Goal: Task Accomplishment & Management: Use online tool/utility

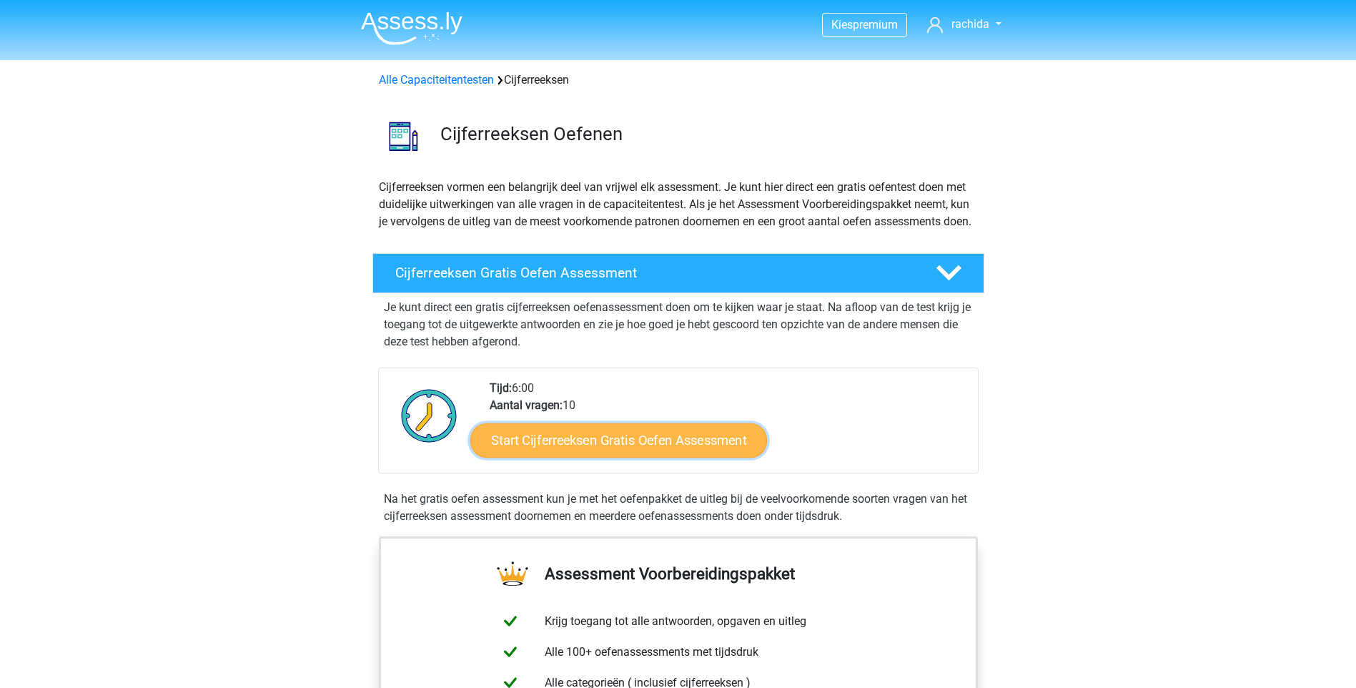
click at [605, 453] on link "Start Cijferreeksen Gratis Oefen Assessment" at bounding box center [618, 439] width 297 height 34
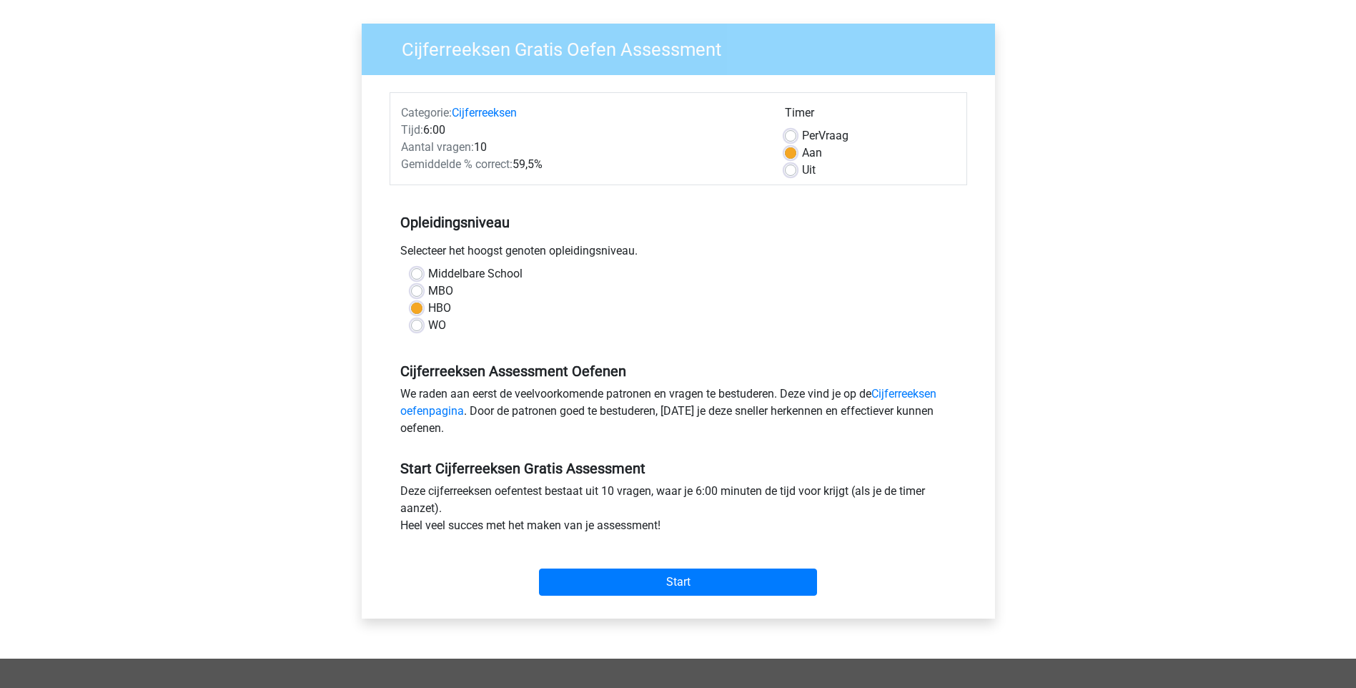
scroll to position [286, 0]
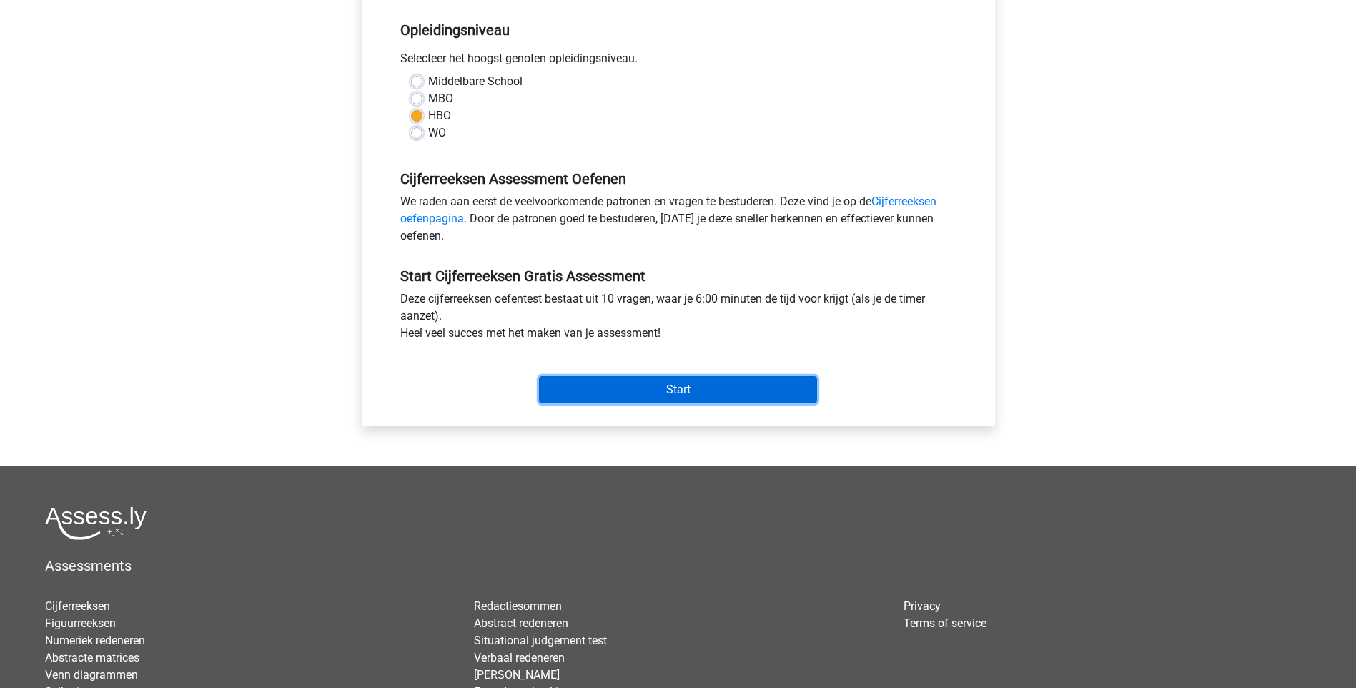
click at [687, 386] on input "Start" at bounding box center [678, 389] width 278 height 27
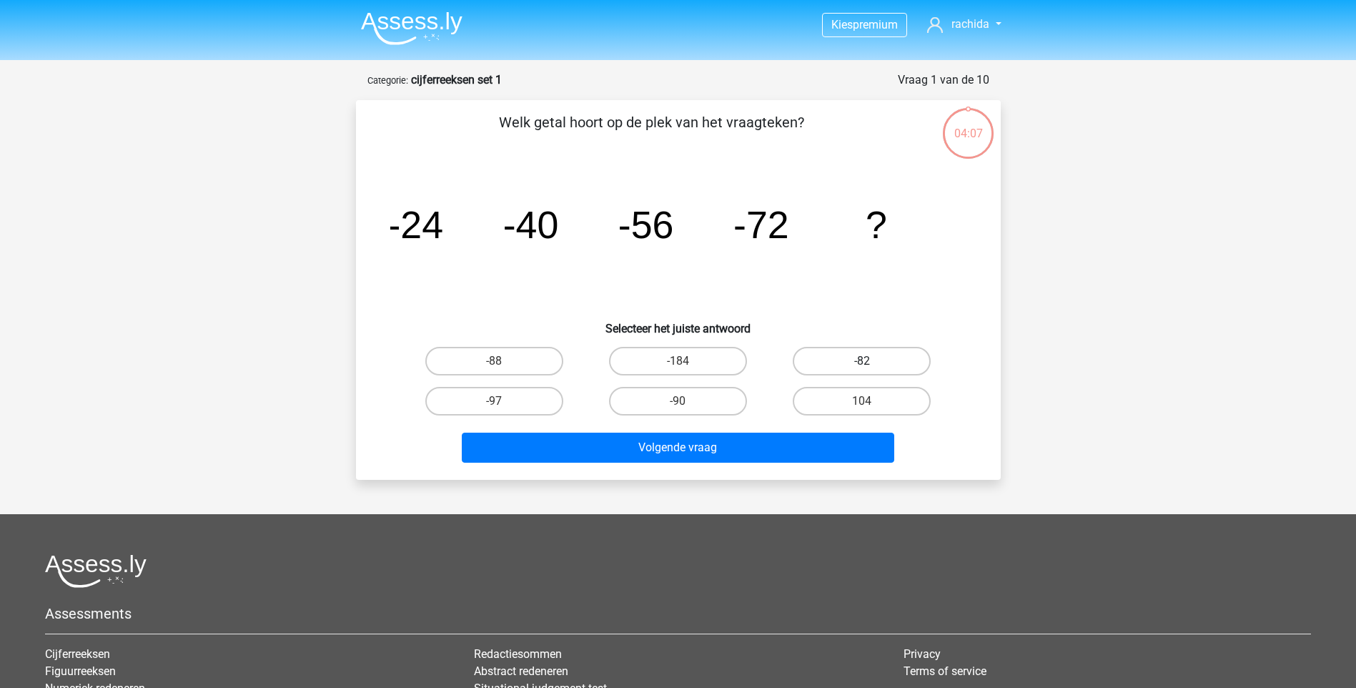
click at [884, 356] on label "-82" at bounding box center [862, 361] width 138 height 29
click at [871, 361] on input "-82" at bounding box center [866, 365] width 9 height 9
radio input "true"
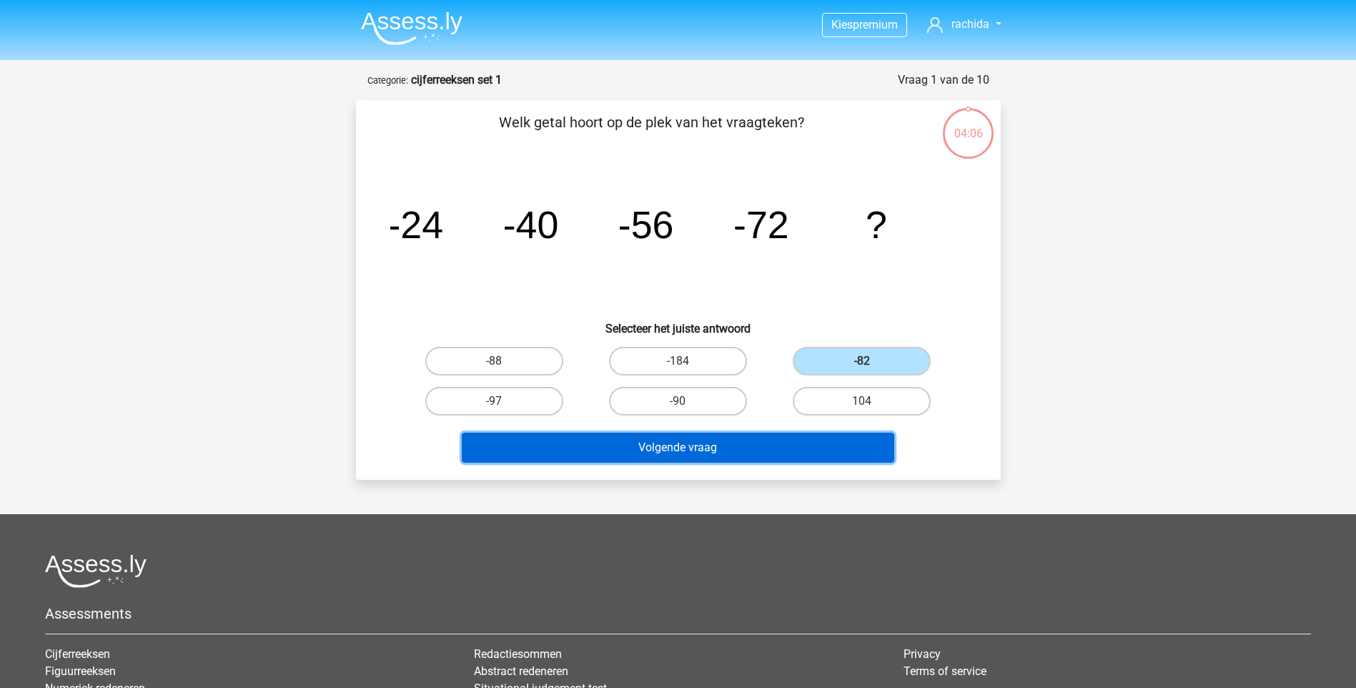
click at [734, 450] on button "Volgende vraag" at bounding box center [678, 447] width 432 height 30
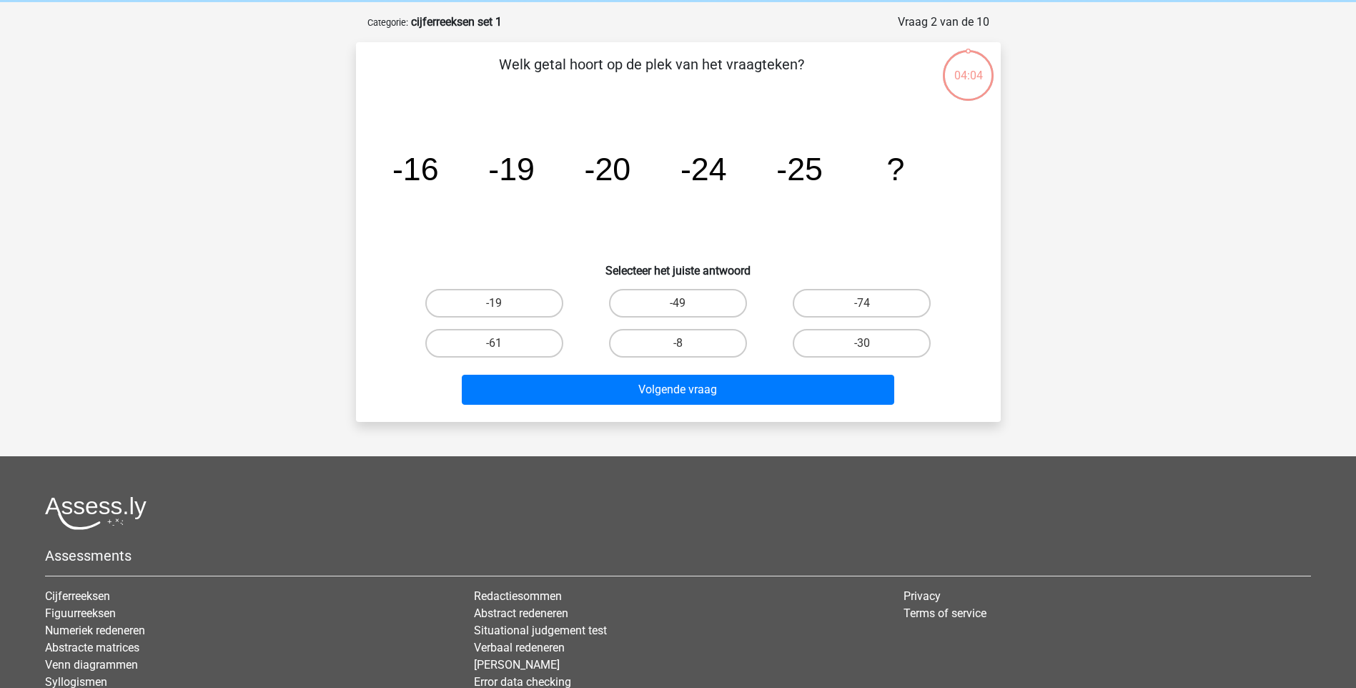
scroll to position [71, 0]
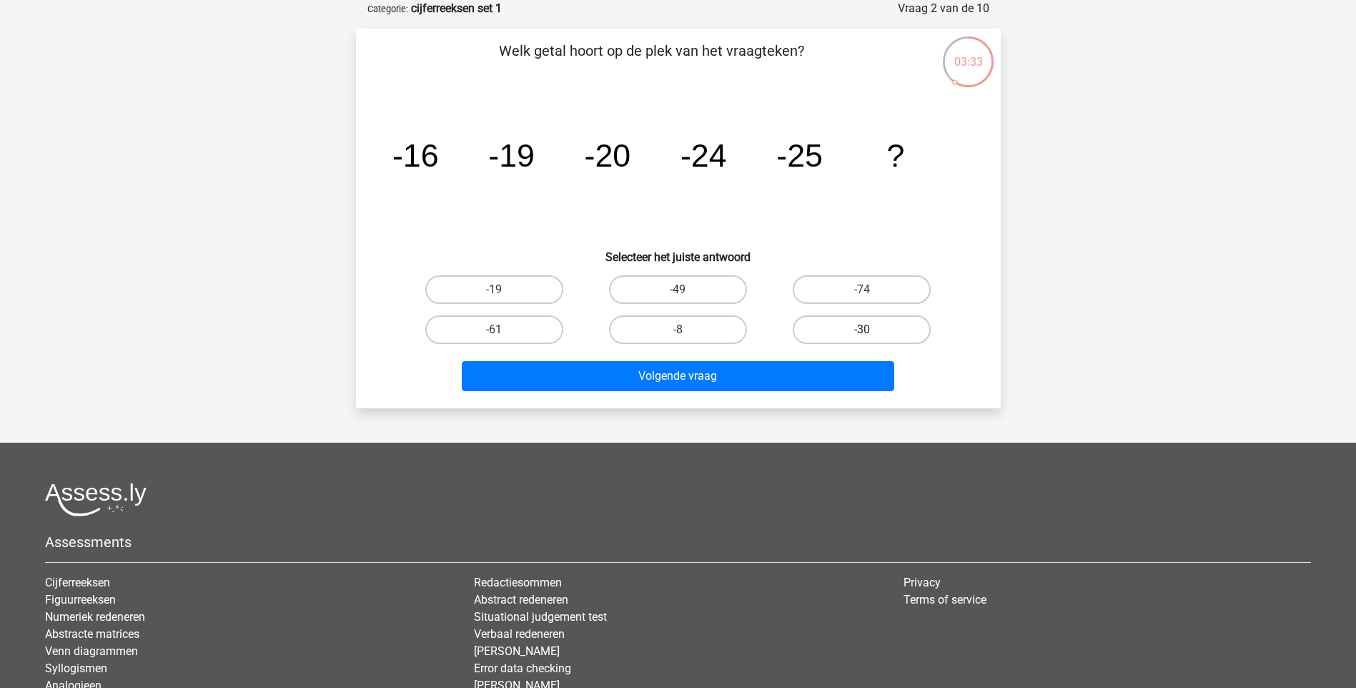
click at [851, 320] on label "-30" at bounding box center [862, 329] width 138 height 29
click at [862, 330] on input "-30" at bounding box center [866, 334] width 9 height 9
radio input "true"
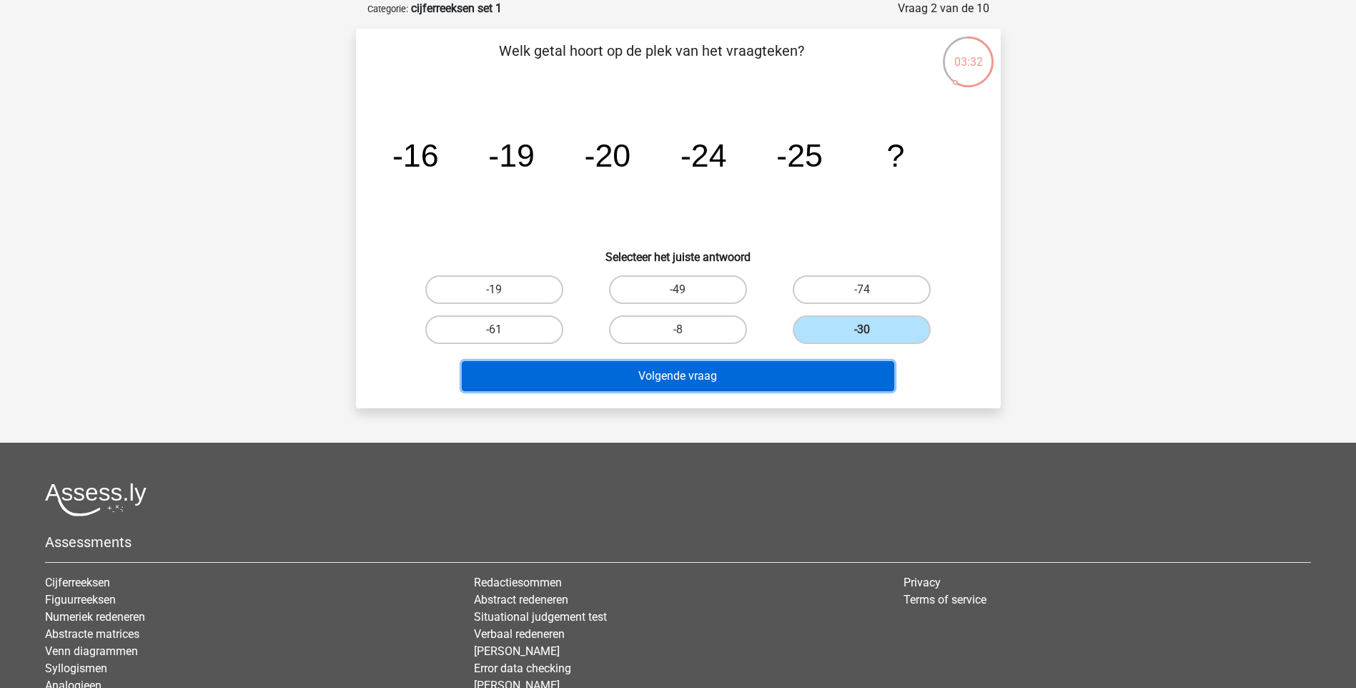
click at [790, 380] on button "Volgende vraag" at bounding box center [678, 376] width 432 height 30
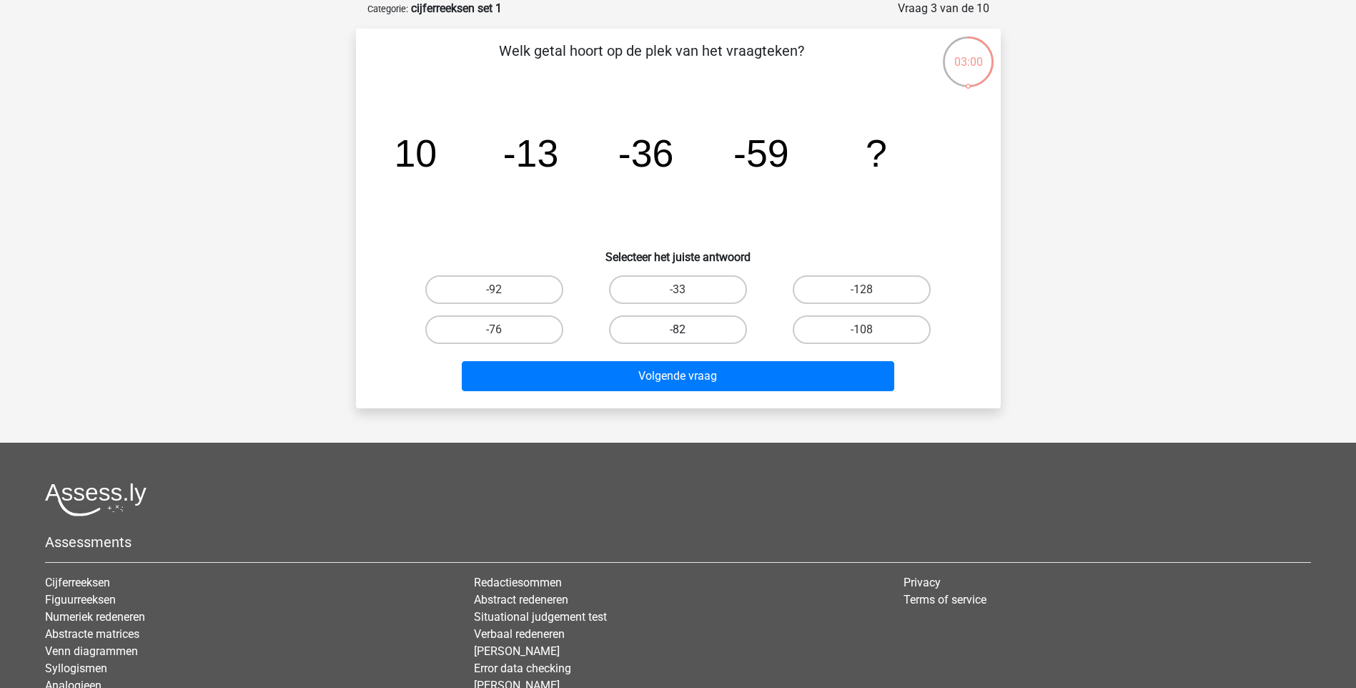
click at [666, 330] on label "-82" at bounding box center [678, 329] width 138 height 29
click at [678, 330] on input "-82" at bounding box center [682, 334] width 9 height 9
radio input "true"
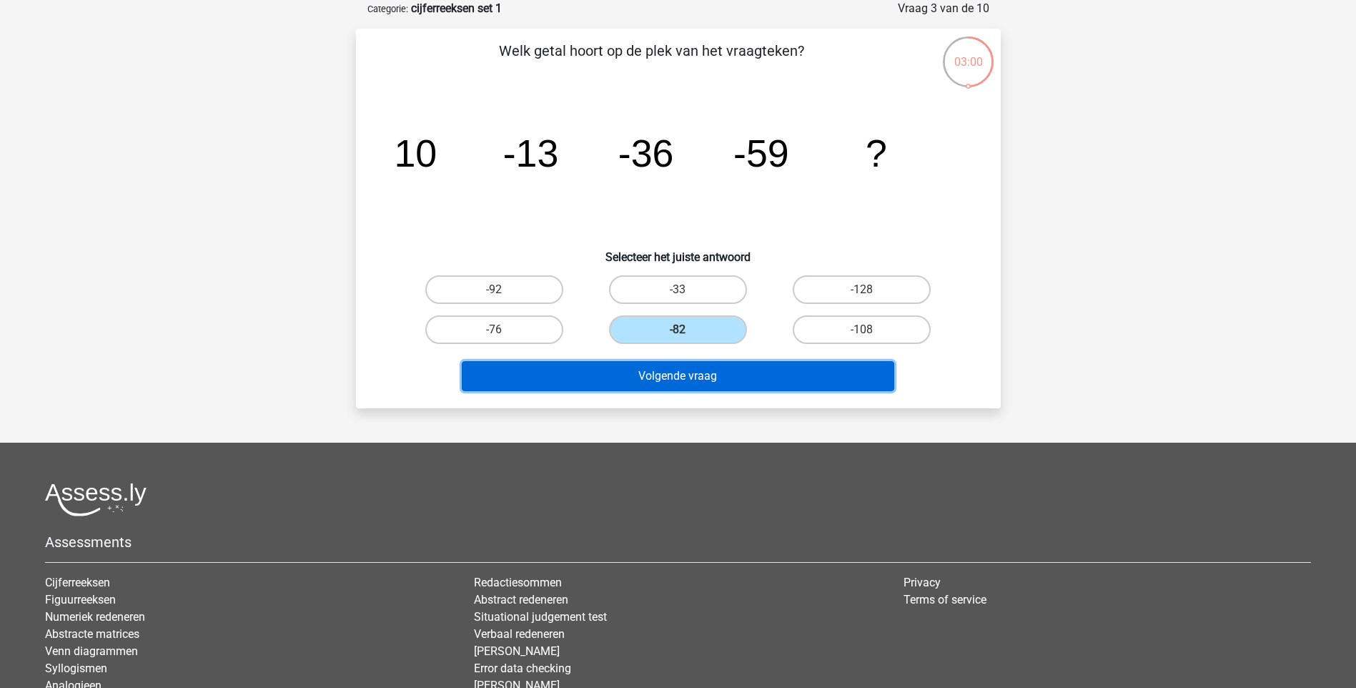
click at [672, 369] on button "Volgende vraag" at bounding box center [678, 376] width 432 height 30
